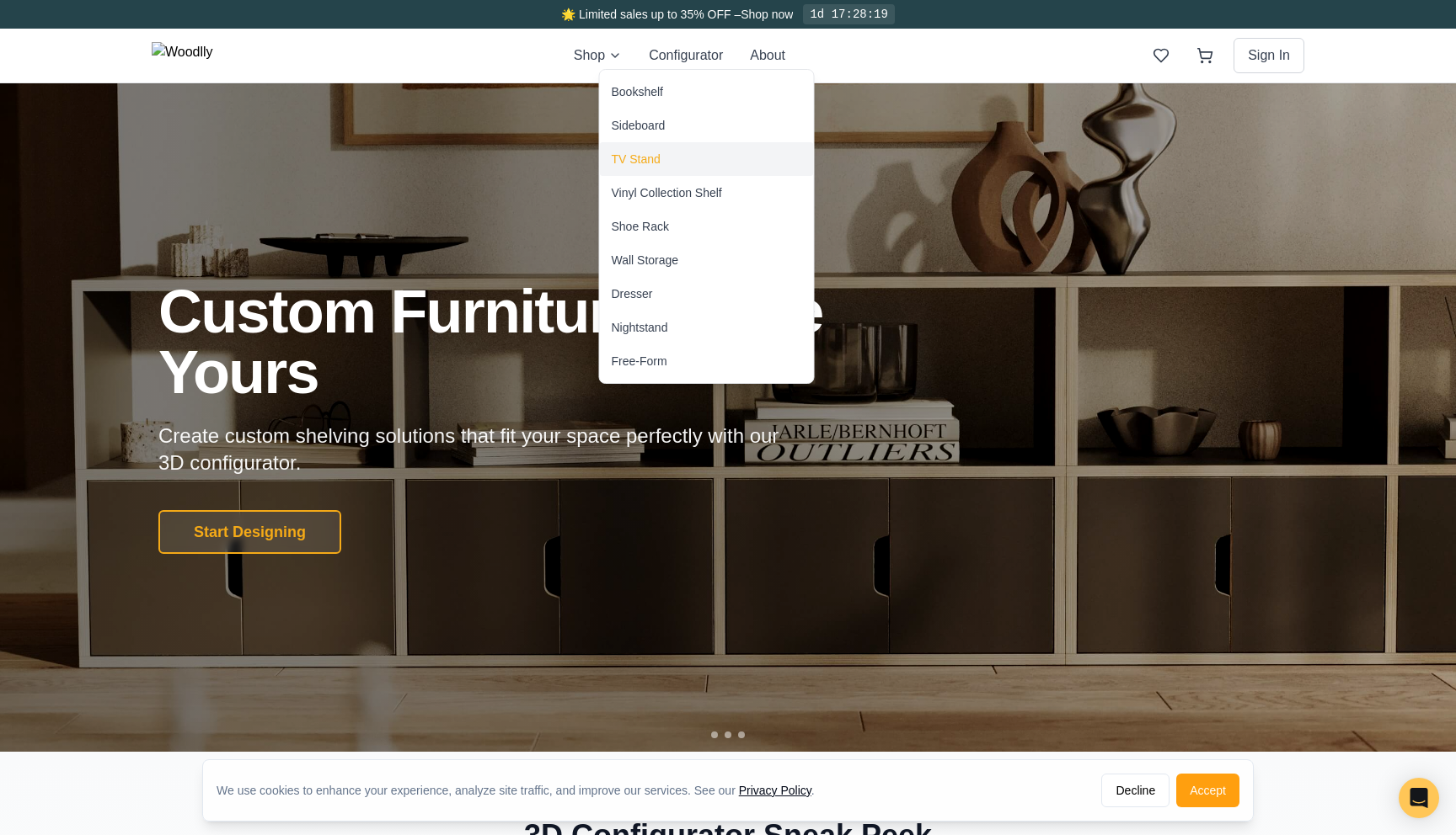
click at [686, 163] on div "TV Stand" at bounding box center [706, 159] width 214 height 34
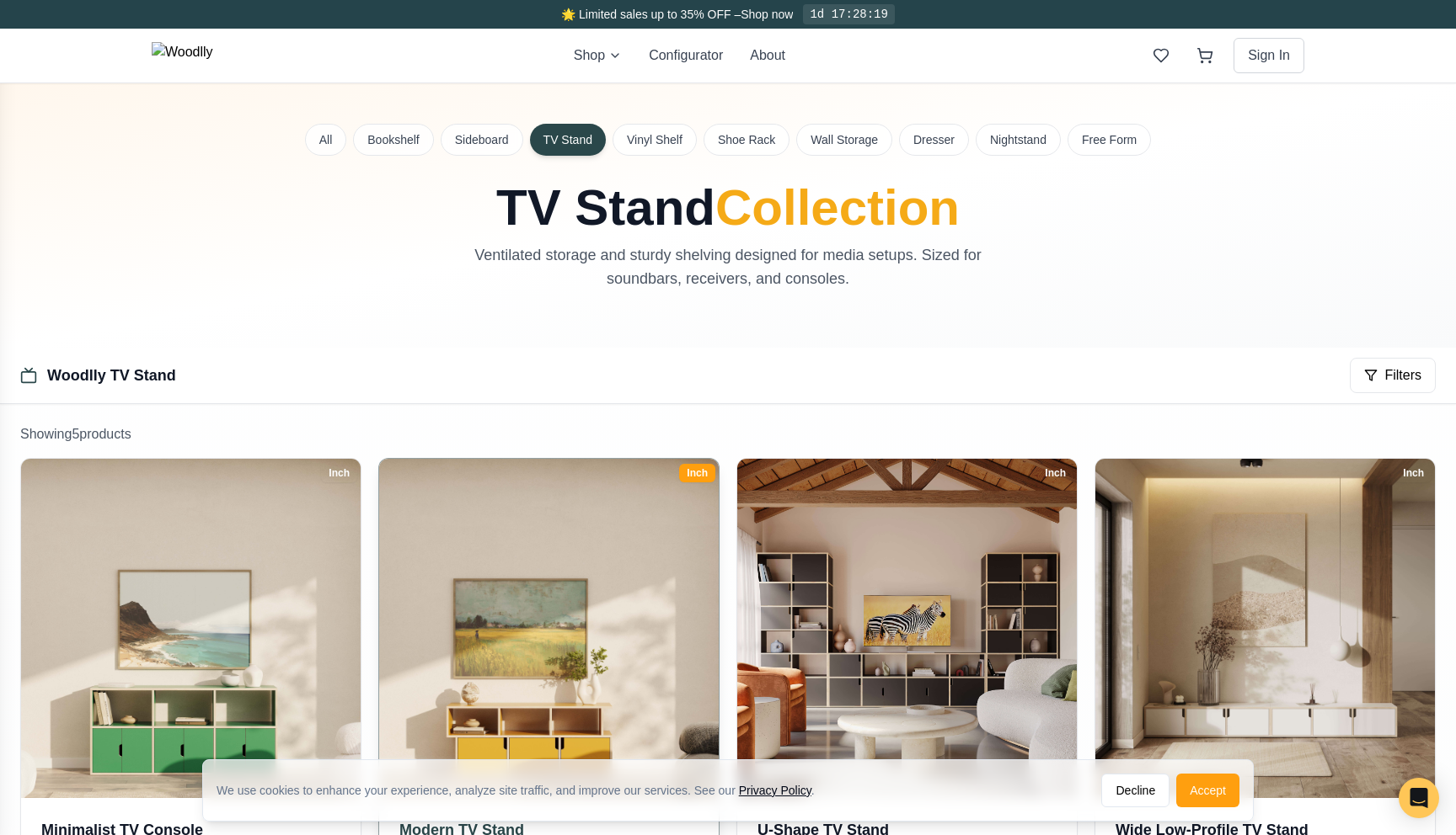
click at [623, 574] on img at bounding box center [549, 629] width 357 height 356
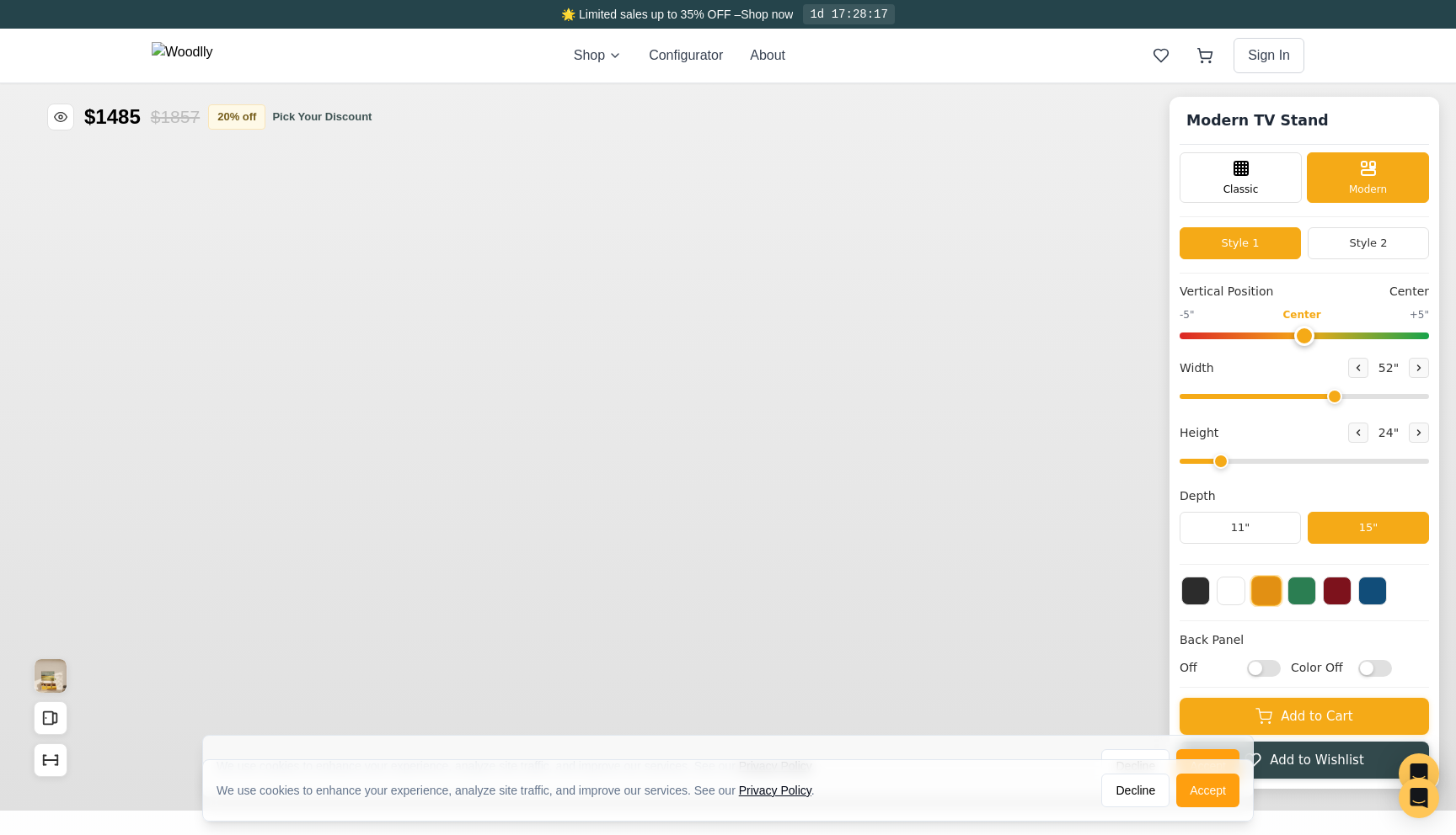
type input "52"
type input "2"
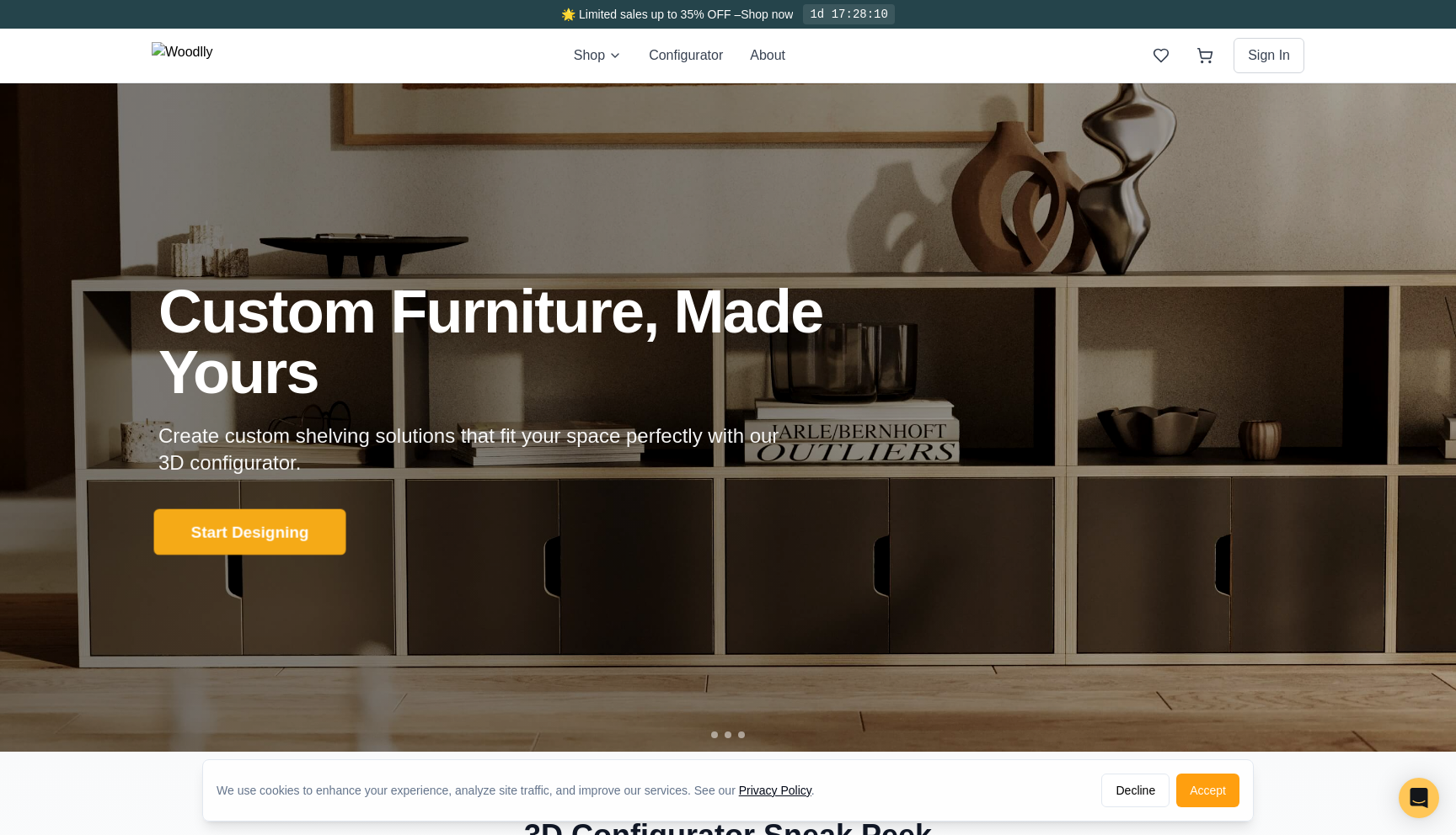
click at [316, 542] on button "Start Designing" at bounding box center [250, 531] width 192 height 46
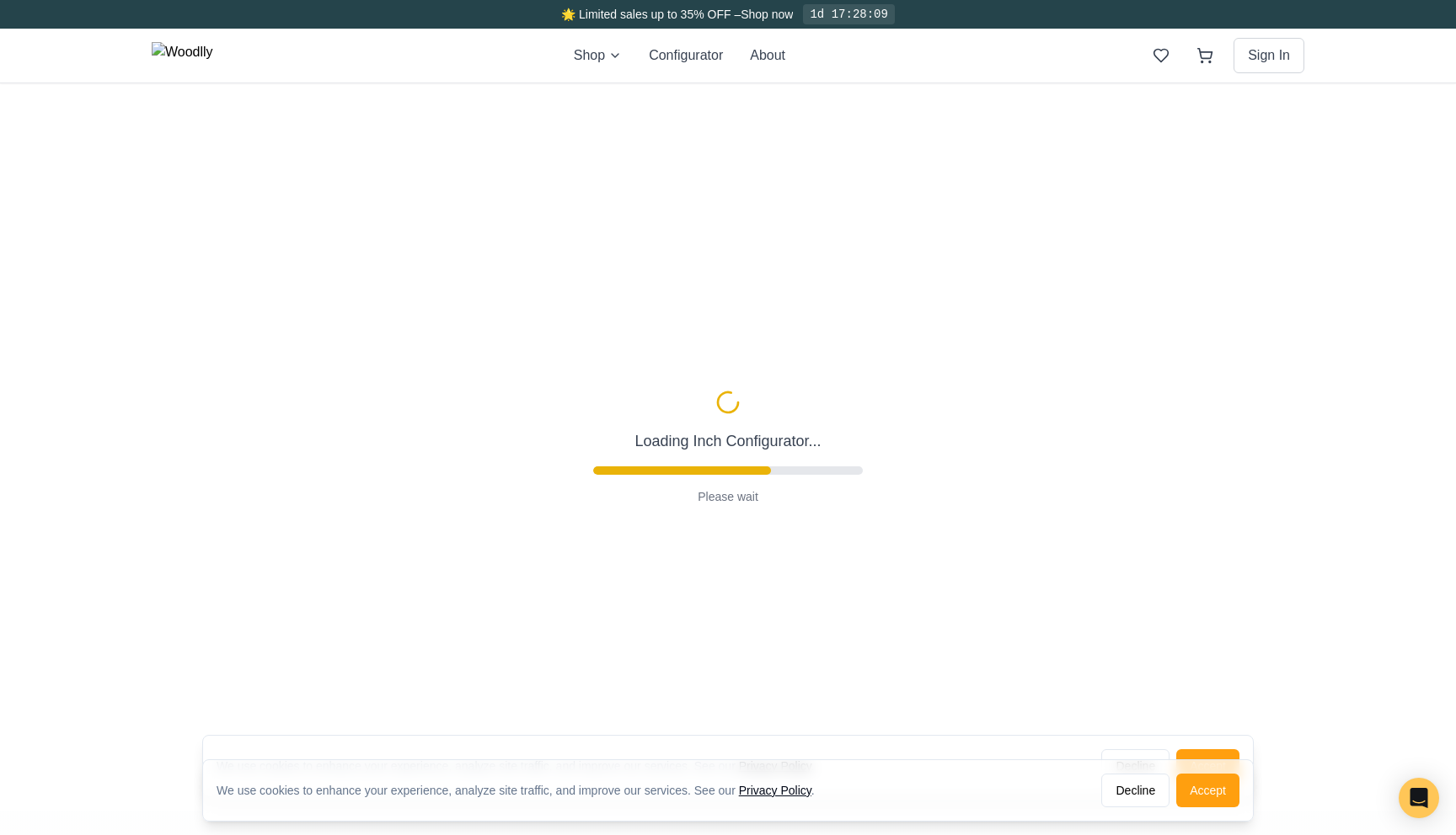
type input "56"
type input "2"
